Goal: Task Accomplishment & Management: Manage account settings

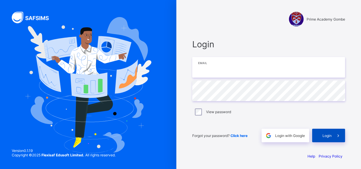
type input "**********"
click at [323, 135] on div "Login" at bounding box center [328, 136] width 33 height 14
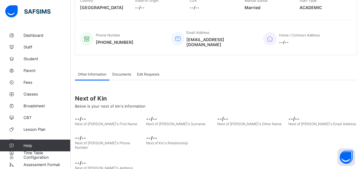
scroll to position [123, 0]
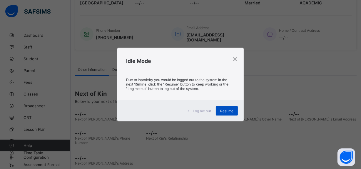
click at [236, 110] on div "Resume" at bounding box center [227, 110] width 22 height 9
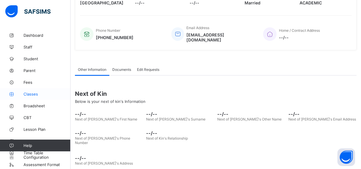
click at [54, 94] on span "Classes" at bounding box center [46, 94] width 47 height 5
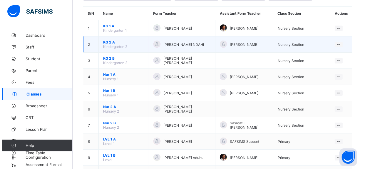
scroll to position [53, 0]
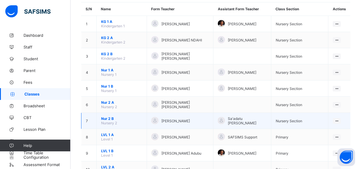
click at [112, 116] on span "Nur 2 B" at bounding box center [121, 118] width 41 height 4
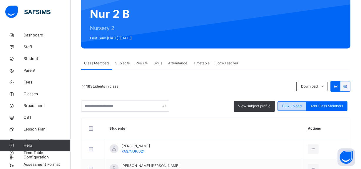
click at [301, 106] on span "Bulk upload" at bounding box center [291, 105] width 19 height 5
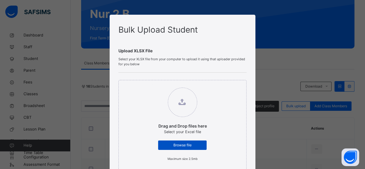
click at [170, 144] on span "Browse file" at bounding box center [182, 144] width 40 height 5
click at [152, 85] on input "Drag and Drop files here Select your Excel file Browse file Maximum size 2.5mb" at bounding box center [152, 85] width 0 height 0
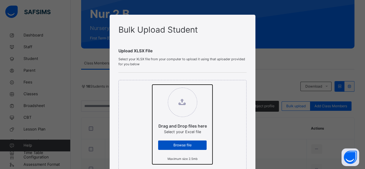
type input "**********"
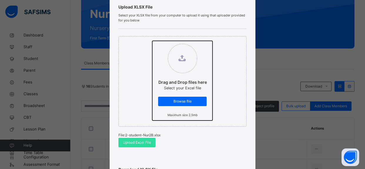
scroll to position [44, 0]
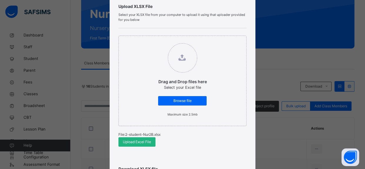
click at [138, 142] on span "Upload Excel File" at bounding box center [137, 141] width 28 height 5
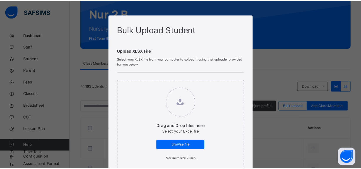
scroll to position [195, 0]
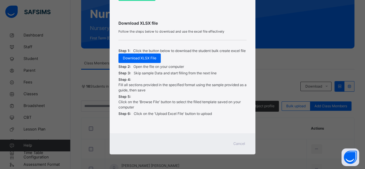
click at [283, 49] on div "Bulk Upload Student Upload XLSX File Select your XLSX file from your computer t…" at bounding box center [182, 84] width 365 height 169
click at [237, 142] on span "Cancel" at bounding box center [239, 143] width 12 height 5
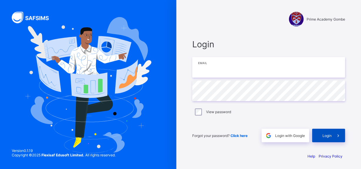
type input "**********"
click at [323, 135] on div "Login" at bounding box center [328, 136] width 33 height 14
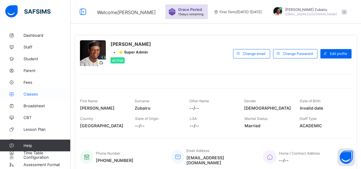
click at [33, 94] on span "Classes" at bounding box center [46, 94] width 47 height 5
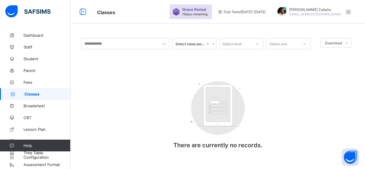
click at [24, 94] on icon at bounding box center [12, 94] width 23 height 4
click at [40, 92] on span "Classes" at bounding box center [47, 94] width 46 height 5
click at [35, 95] on span "Classes" at bounding box center [47, 94] width 46 height 5
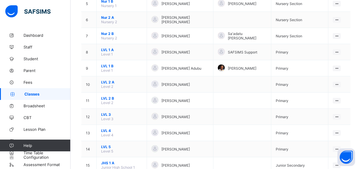
scroll to position [133, 0]
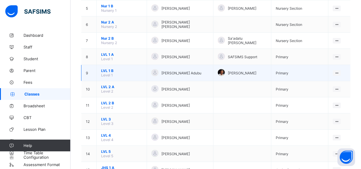
click at [110, 69] on span "LVL 1 B" at bounding box center [121, 70] width 41 height 4
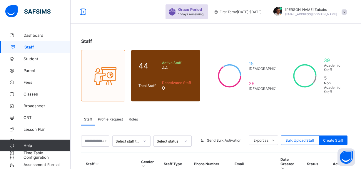
scroll to position [71, 0]
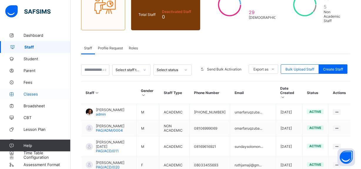
click at [38, 90] on link "Classes" at bounding box center [35, 94] width 70 height 12
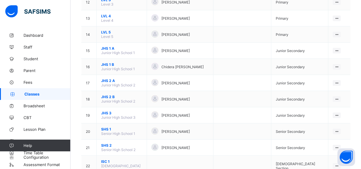
scroll to position [263, 0]
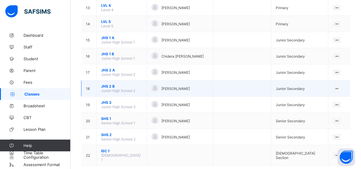
click at [111, 84] on span "JHS 2 B" at bounding box center [121, 86] width 41 height 4
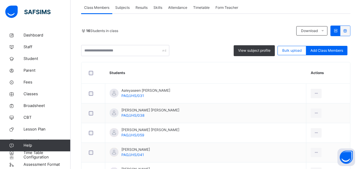
scroll to position [81, 0]
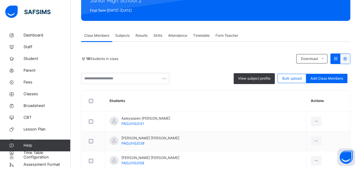
click at [218, 38] on span "Form Teacher" at bounding box center [226, 35] width 23 height 5
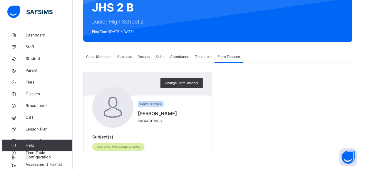
scroll to position [59, 0]
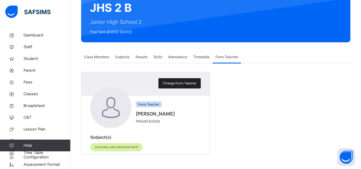
click at [185, 83] on span "Change Form Teacher" at bounding box center [179, 83] width 33 height 5
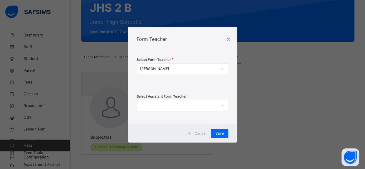
click at [160, 66] on div "[PERSON_NAME]" at bounding box center [179, 68] width 78 height 5
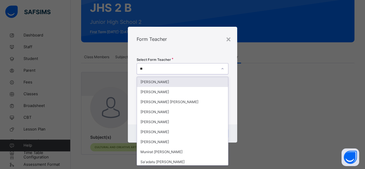
type input "***"
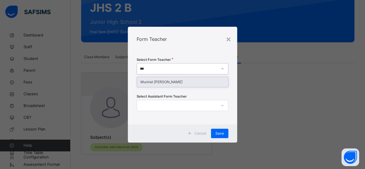
click at [172, 83] on div "Munirat ADENIKE Yusuf" at bounding box center [182, 82] width 91 height 10
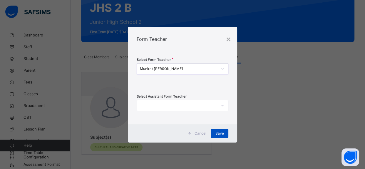
click at [225, 133] on div "Save" at bounding box center [219, 133] width 17 height 9
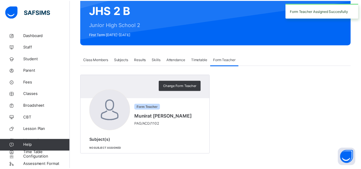
scroll to position [56, 0]
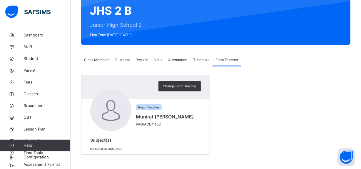
click at [91, 56] on div "Class Members" at bounding box center [96, 60] width 31 height 12
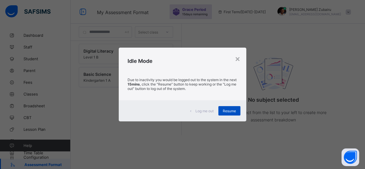
click at [232, 112] on span "Resume" at bounding box center [229, 111] width 13 height 4
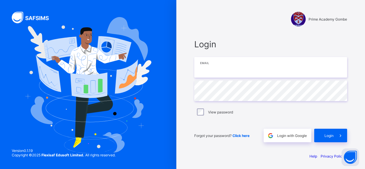
type input "**********"
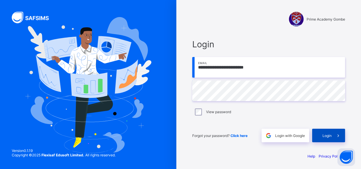
click at [328, 134] on span "Login" at bounding box center [326, 135] width 9 height 4
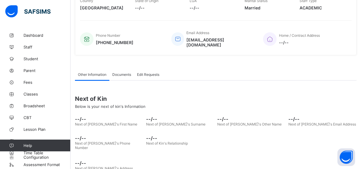
scroll to position [123, 0]
